Goal: Transaction & Acquisition: Purchase product/service

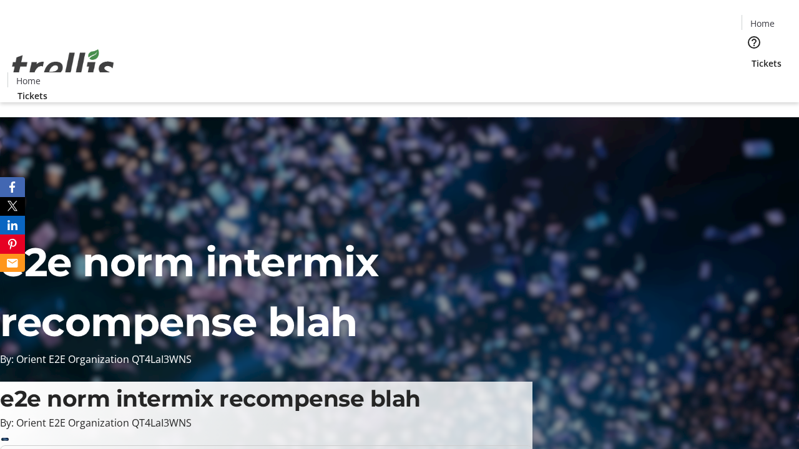
click at [752, 57] on span "Tickets" at bounding box center [767, 63] width 30 height 13
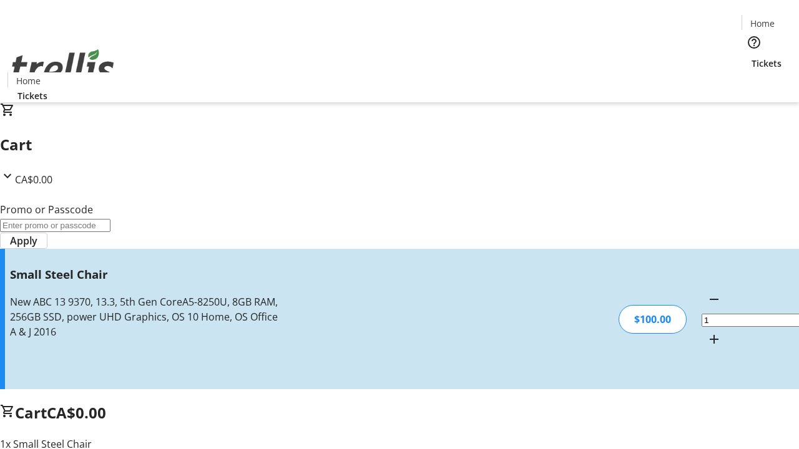
type input "FREE"
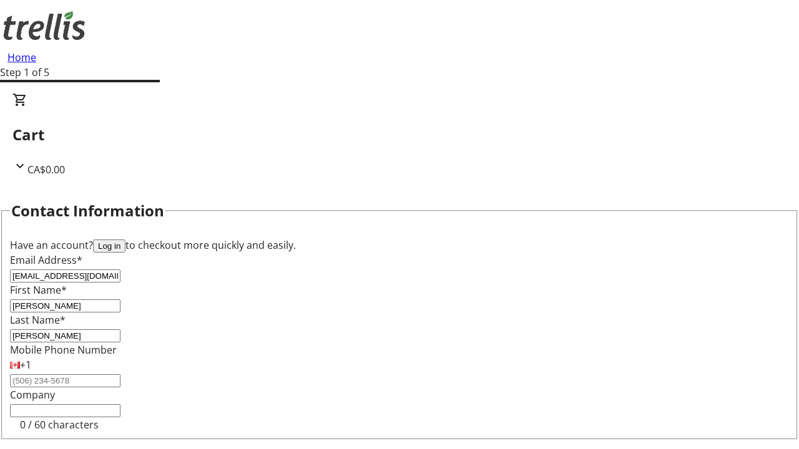
type input "[PERSON_NAME]"
